Goal: Navigation & Orientation: Find specific page/section

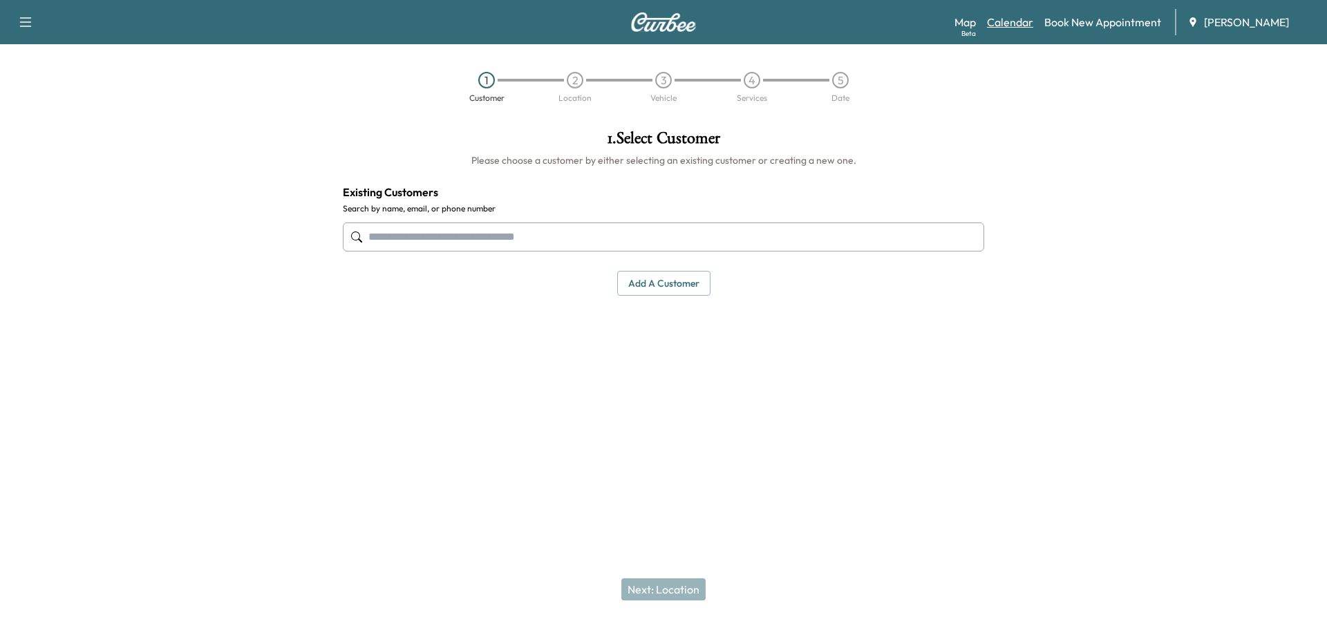
click at [1011, 23] on link "Calendar" at bounding box center [1010, 22] width 46 height 17
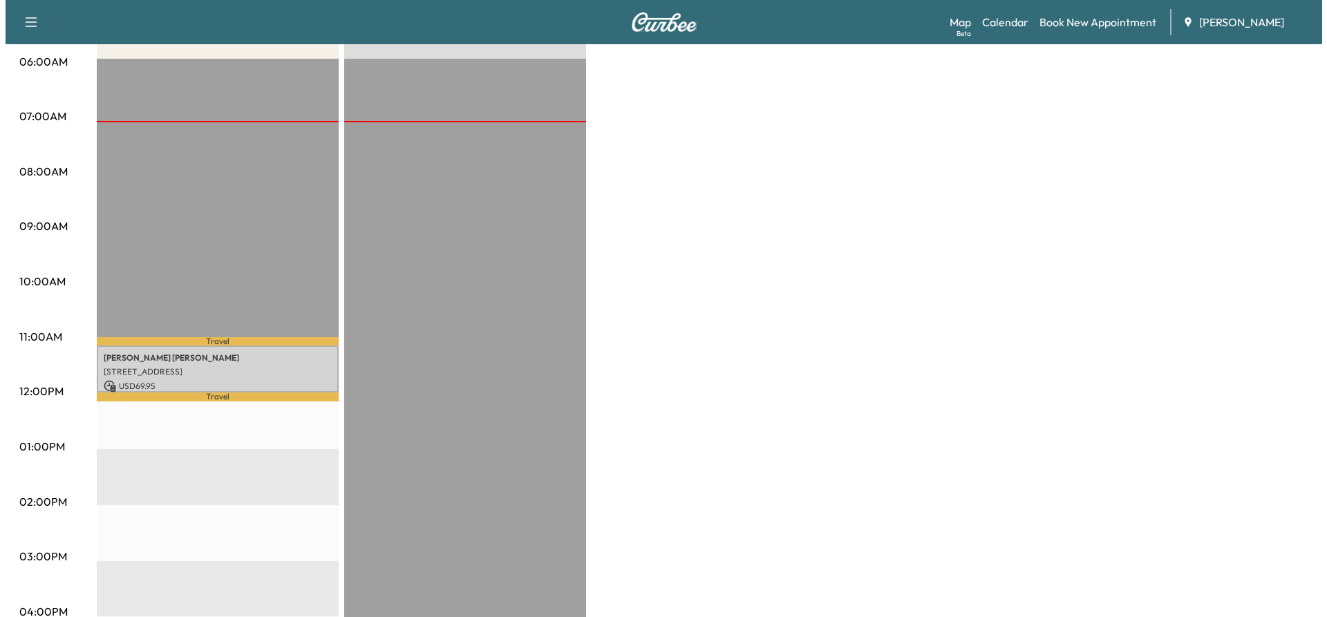
scroll to position [346, 0]
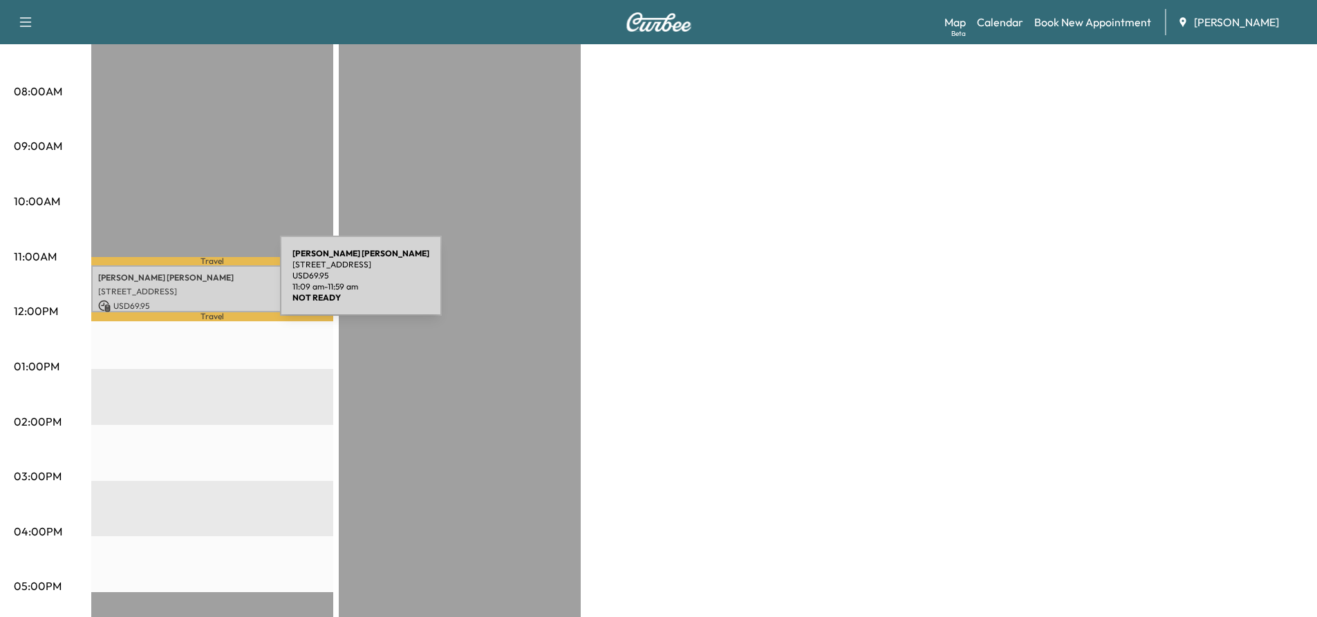
click at [176, 286] on p "[STREET_ADDRESS]" at bounding box center [212, 291] width 228 height 11
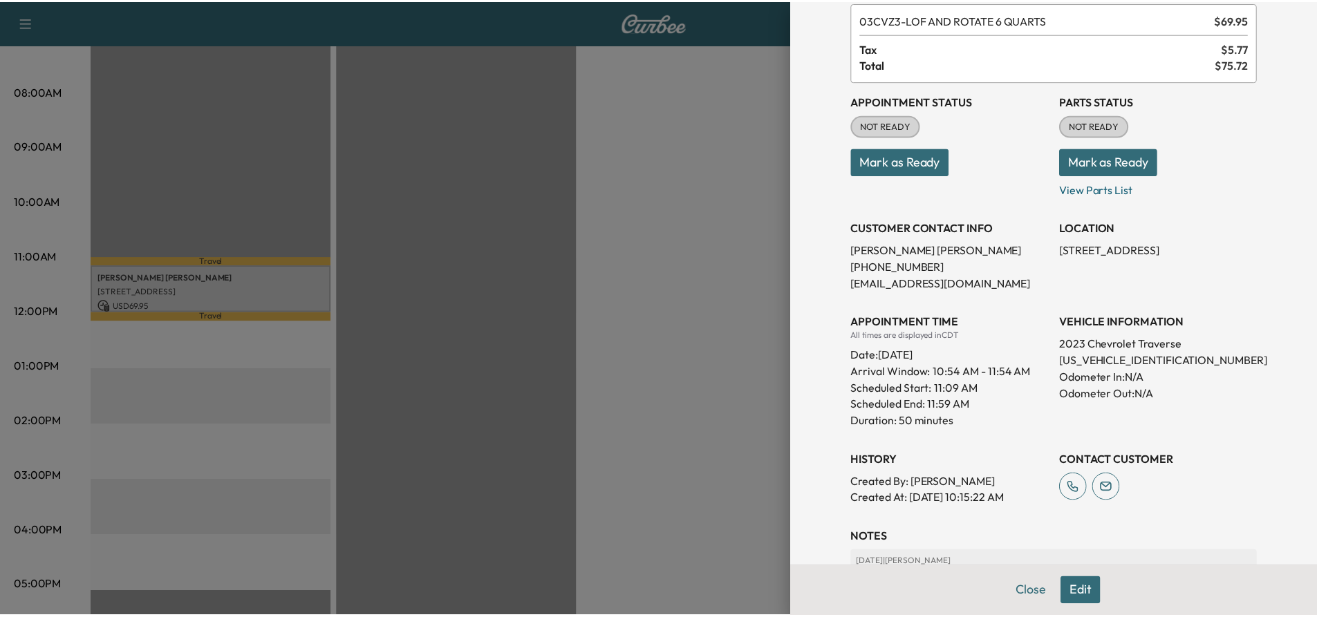
scroll to position [69, 0]
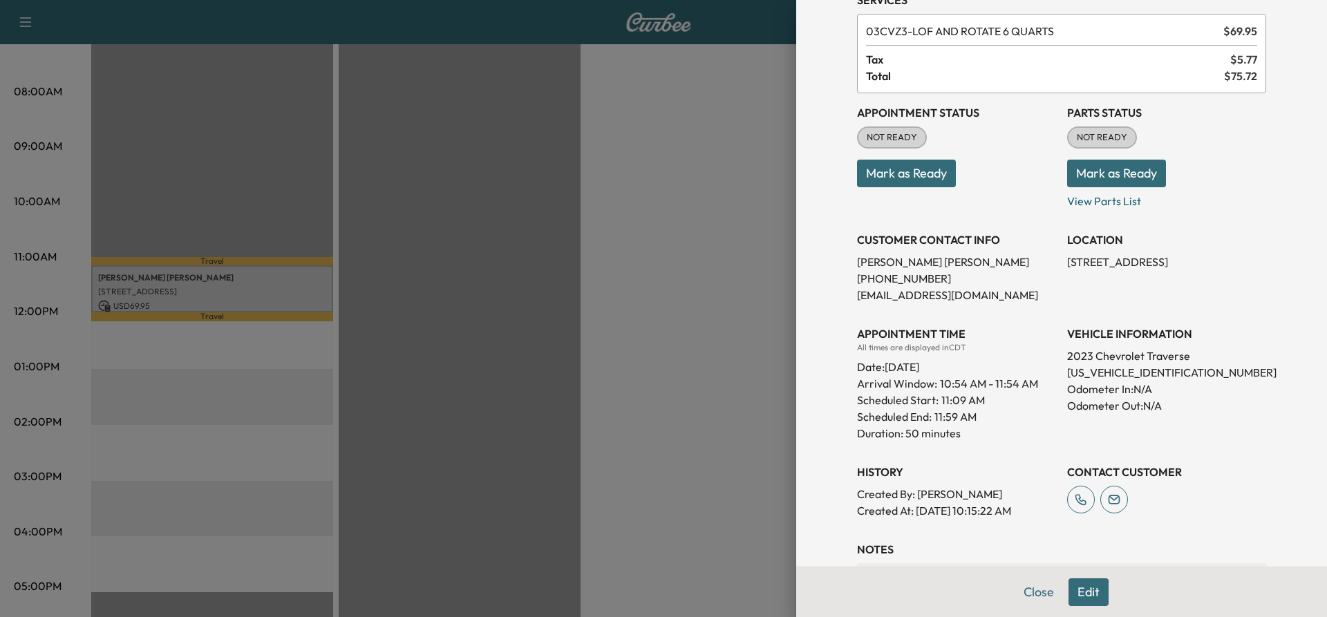
click at [637, 235] on div at bounding box center [663, 308] width 1327 height 617
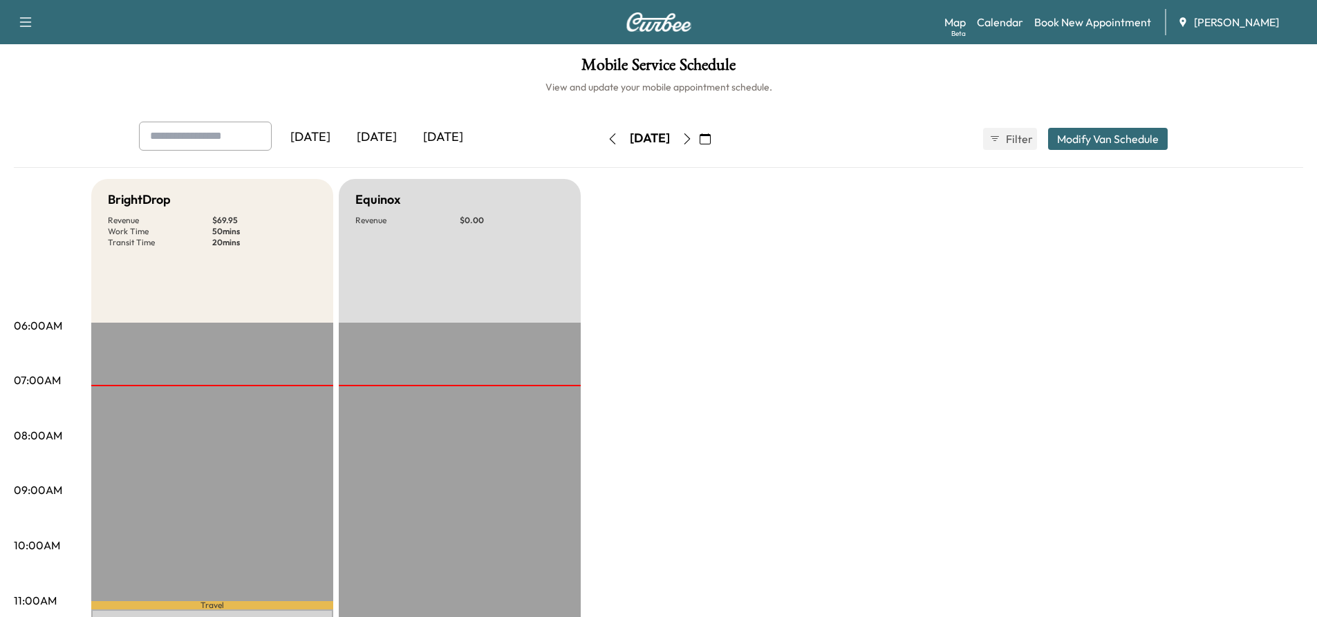
scroll to position [0, 0]
click at [690, 141] on icon "button" at bounding box center [687, 140] width 6 height 11
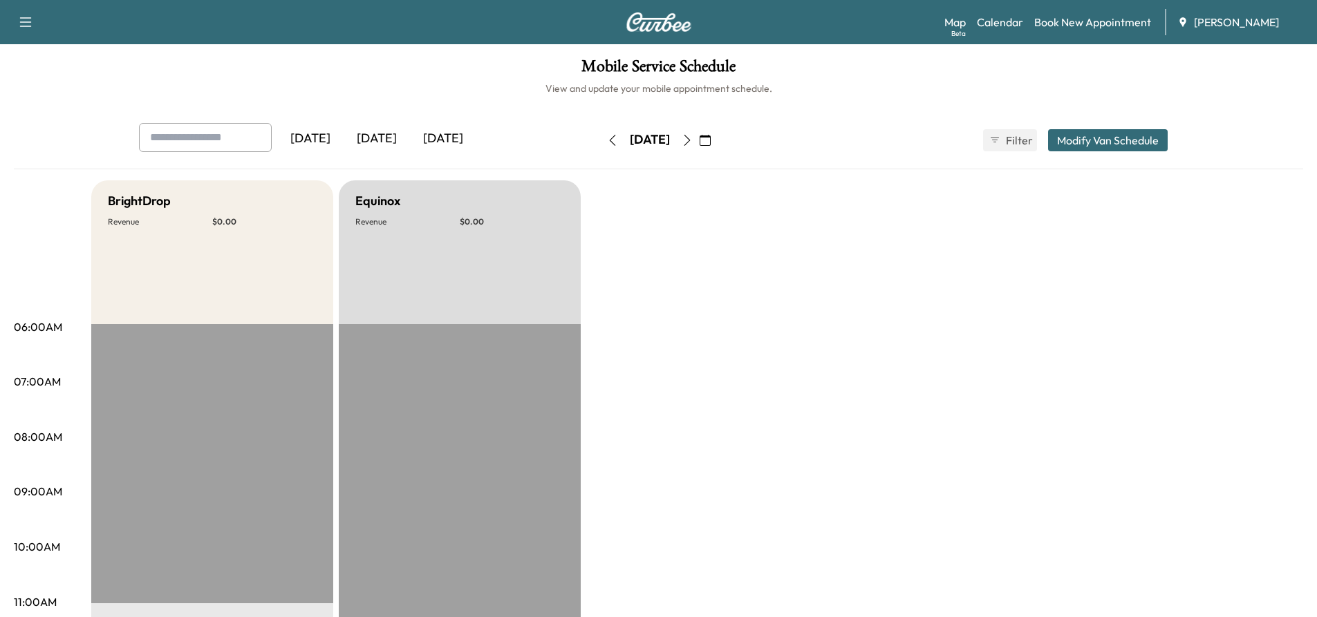
click at [693, 137] on icon "button" at bounding box center [687, 140] width 11 height 11
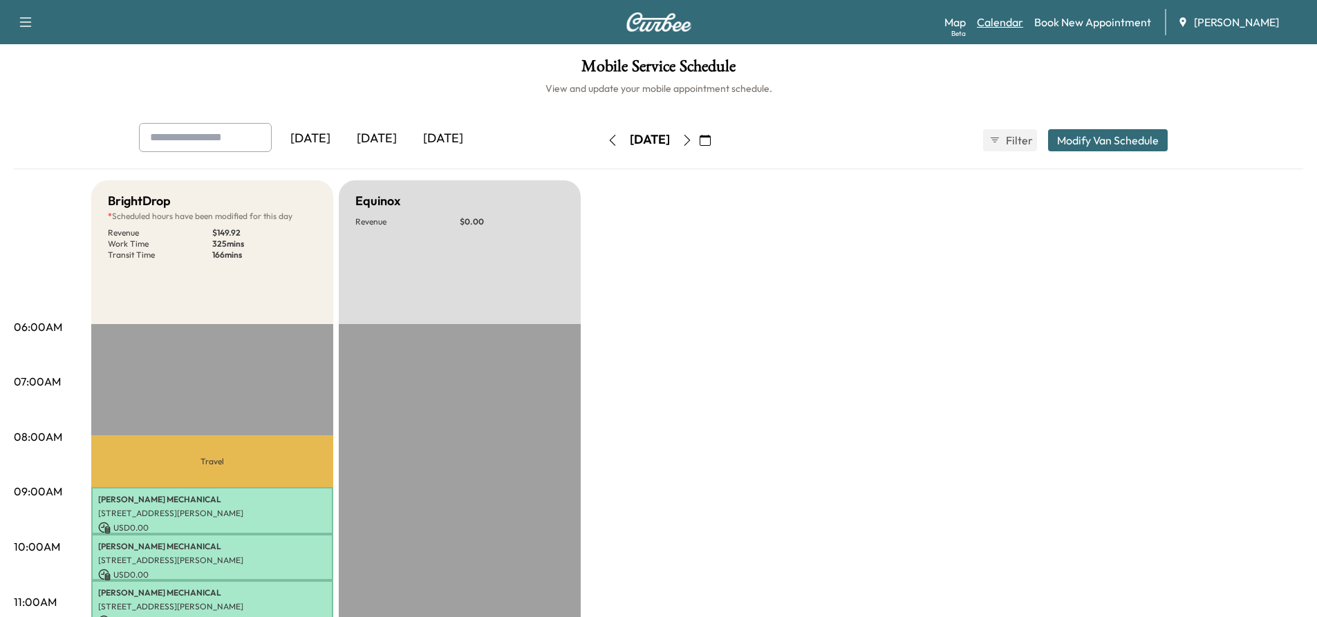
click at [1002, 21] on link "Calendar" at bounding box center [1000, 22] width 46 height 17
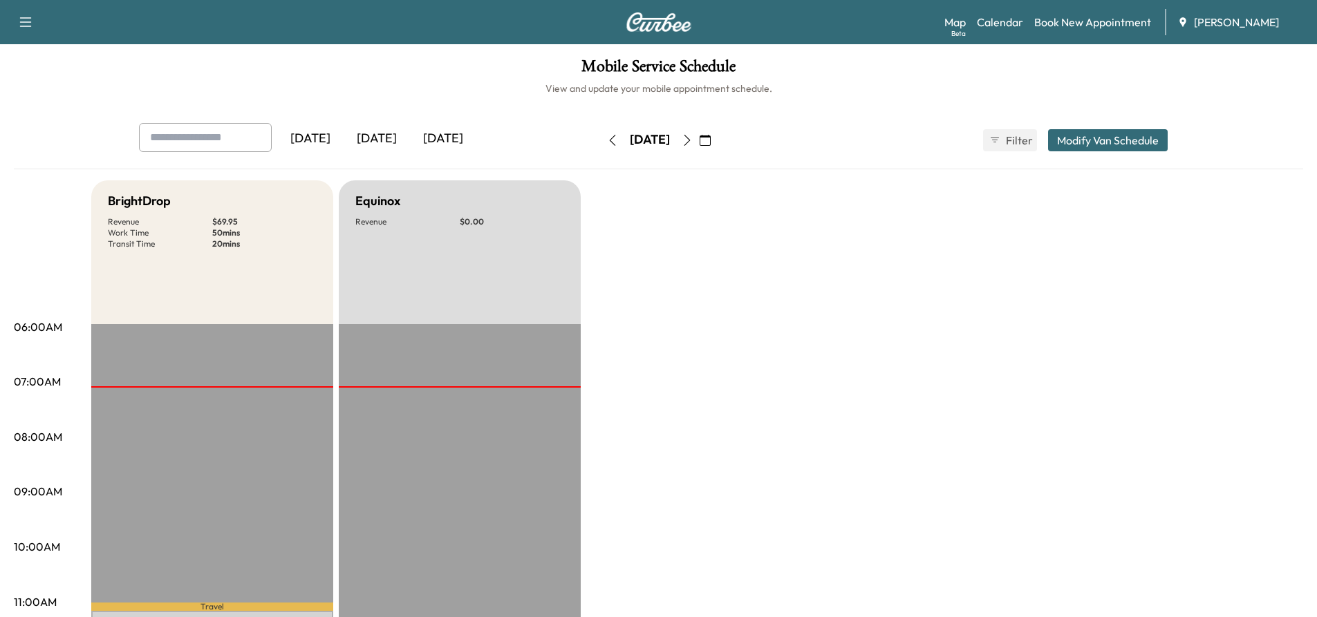
click at [693, 135] on icon "button" at bounding box center [687, 140] width 11 height 11
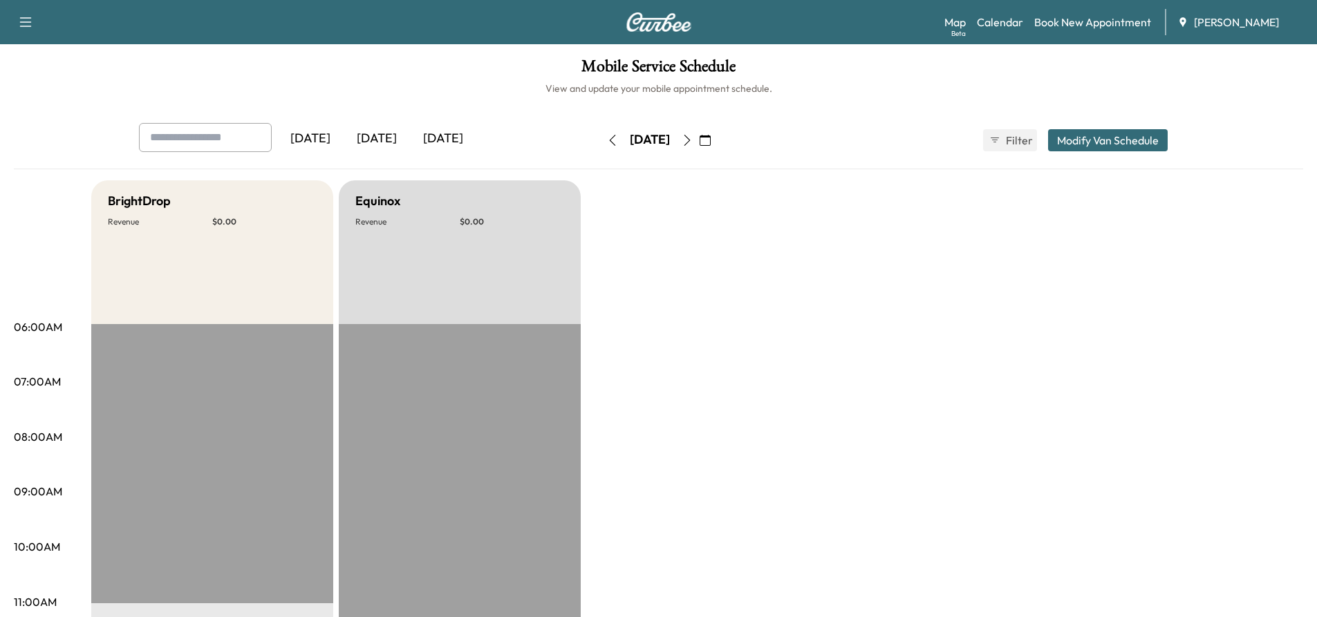
click at [693, 135] on icon "button" at bounding box center [687, 140] width 11 height 11
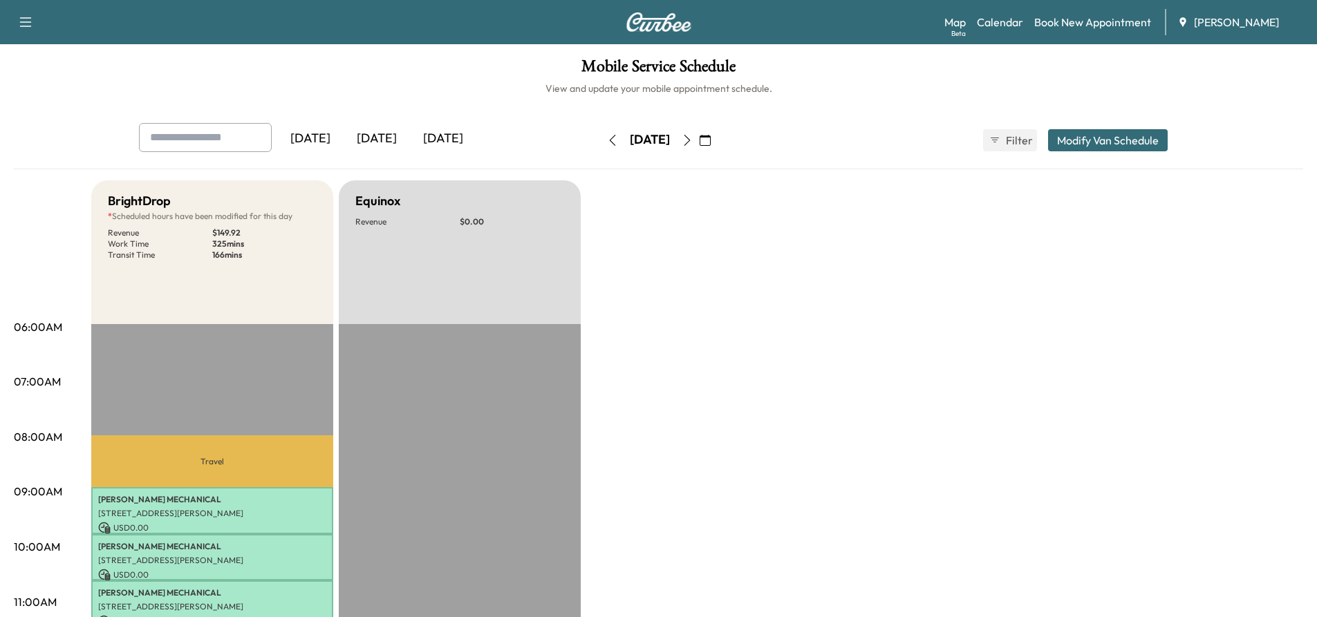
click at [699, 136] on button "button" at bounding box center [687, 140] width 24 height 22
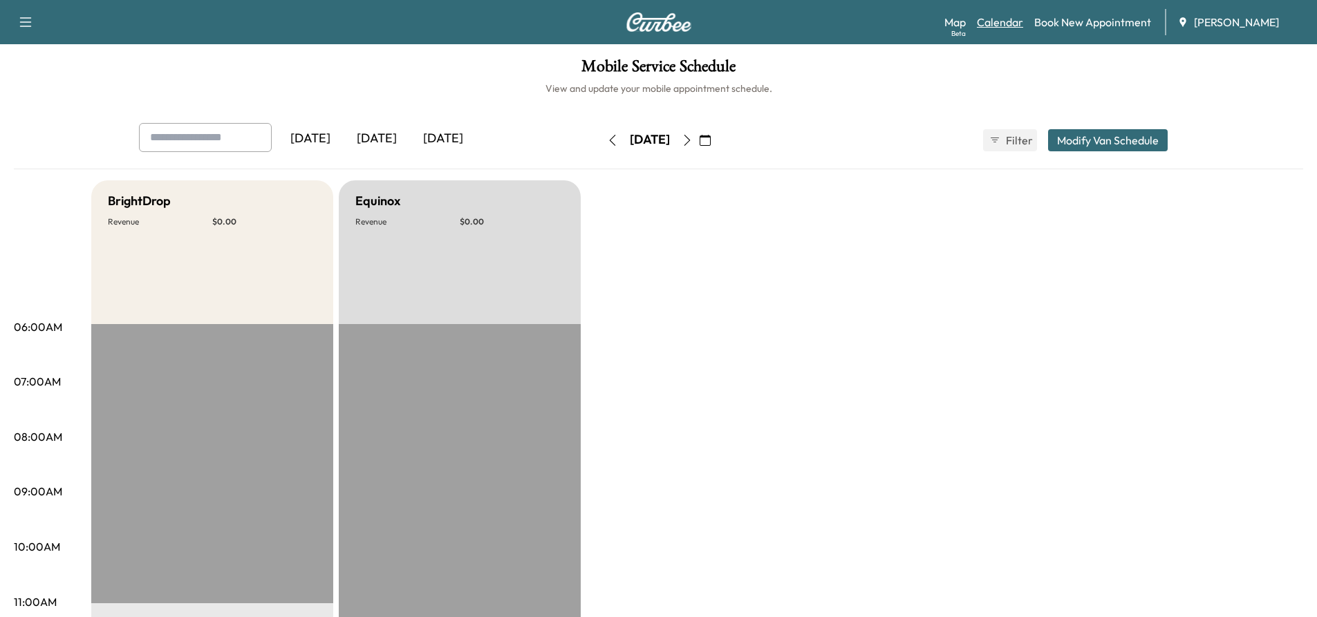
click at [1014, 19] on link "Calendar" at bounding box center [1000, 22] width 46 height 17
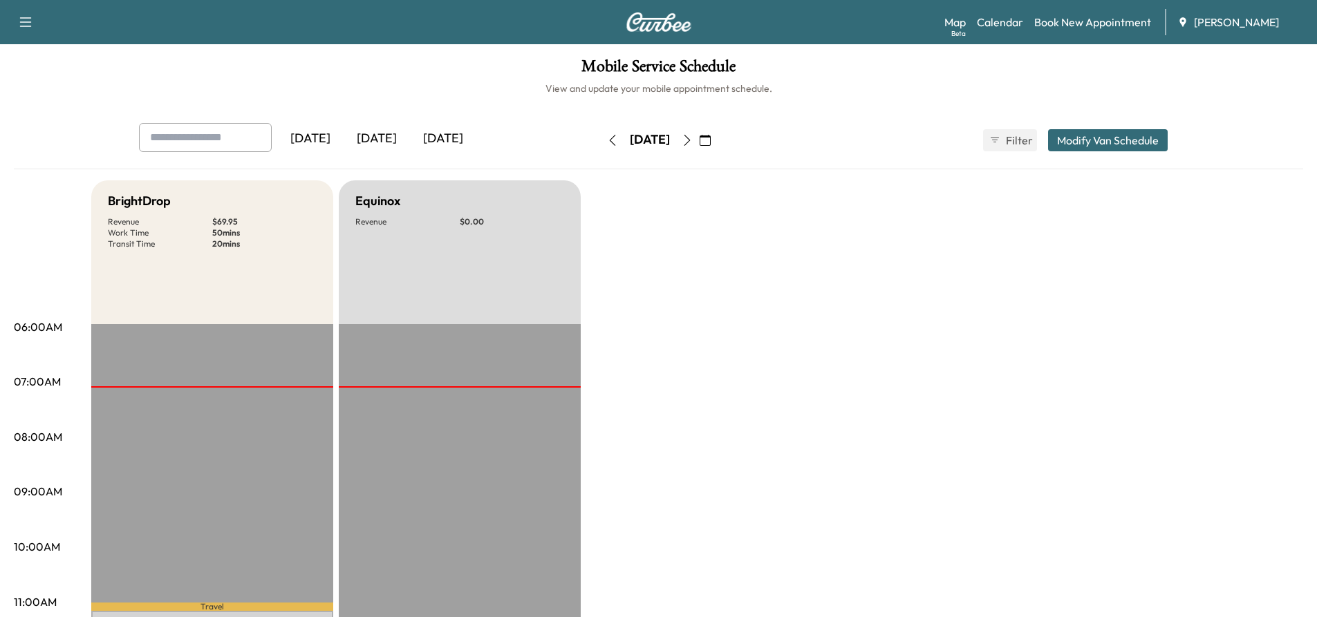
click at [693, 143] on icon "button" at bounding box center [687, 140] width 11 height 11
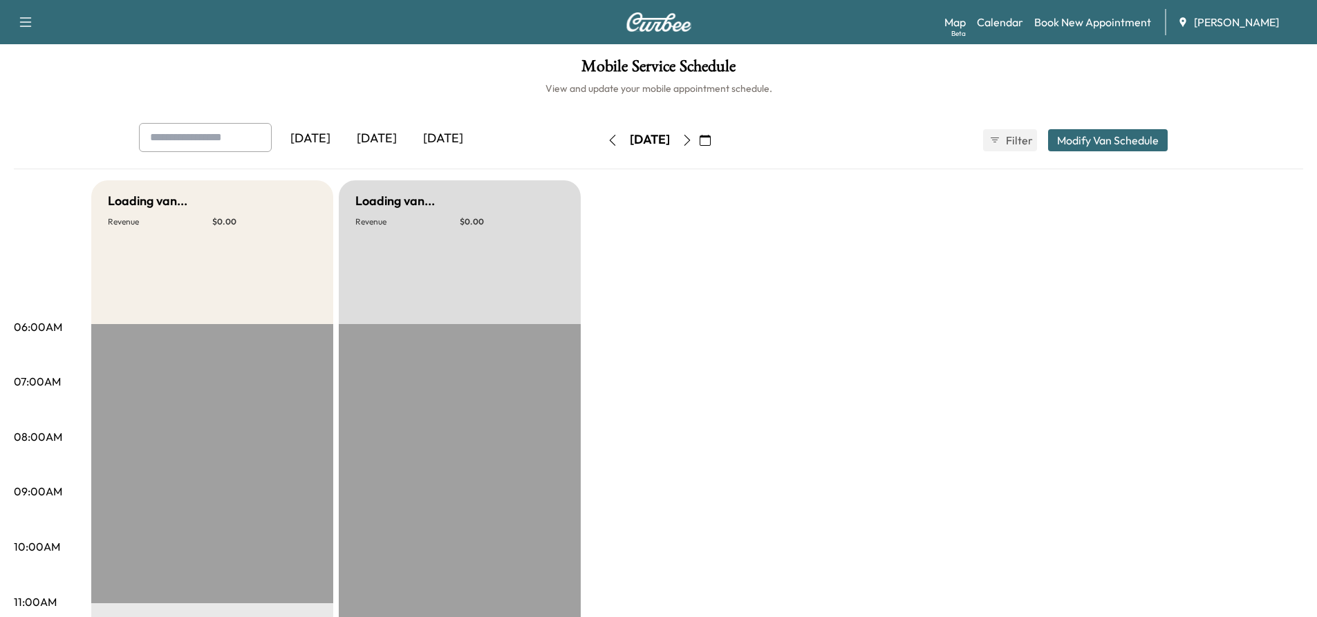
click at [693, 143] on icon "button" at bounding box center [687, 140] width 11 height 11
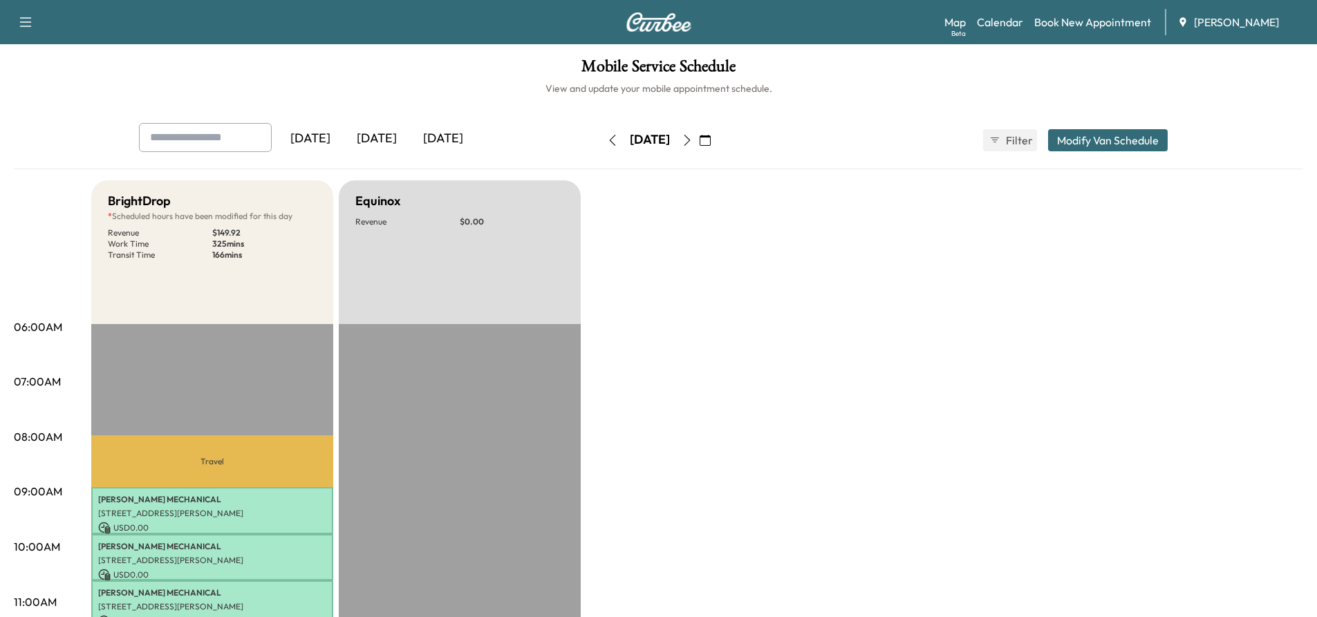
click at [607, 145] on icon "button" at bounding box center [612, 140] width 11 height 11
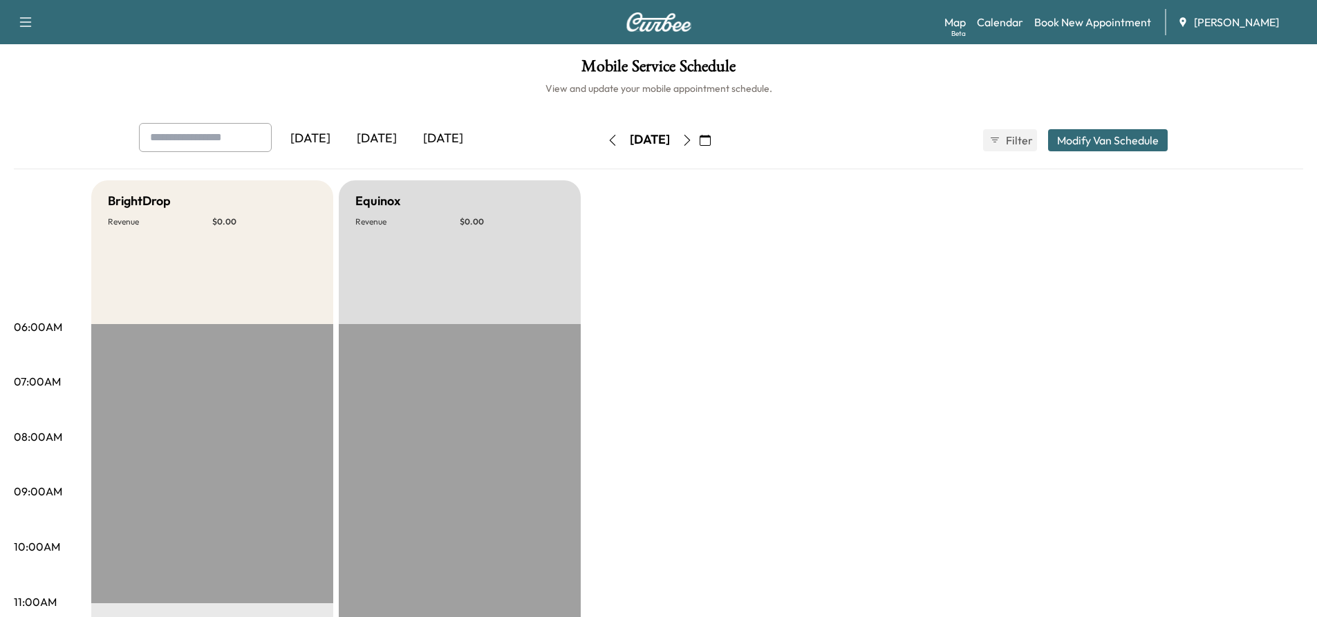
click at [607, 144] on icon "button" at bounding box center [612, 140] width 11 height 11
